Goal: Register for event/course

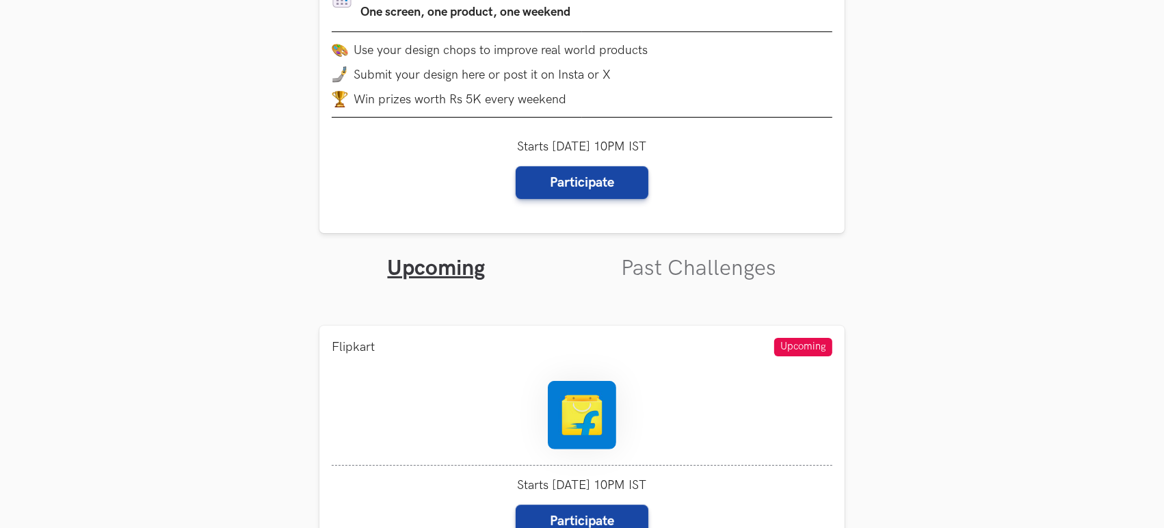
scroll to position [557, 0]
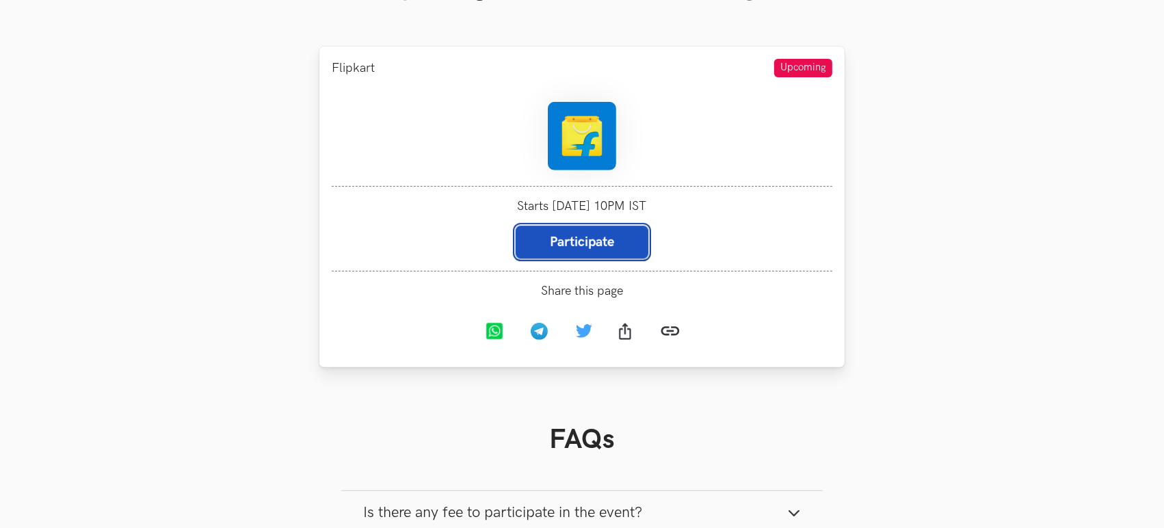
click at [642, 233] on button "Participate" at bounding box center [582, 242] width 133 height 33
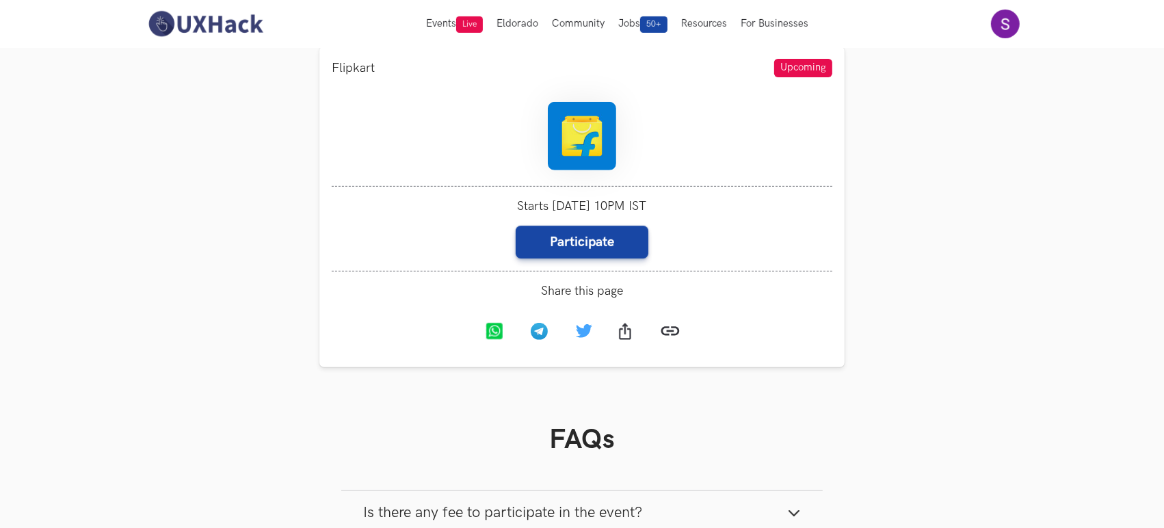
scroll to position [278, 0]
